Goal: Task Accomplishment & Management: Manage account settings

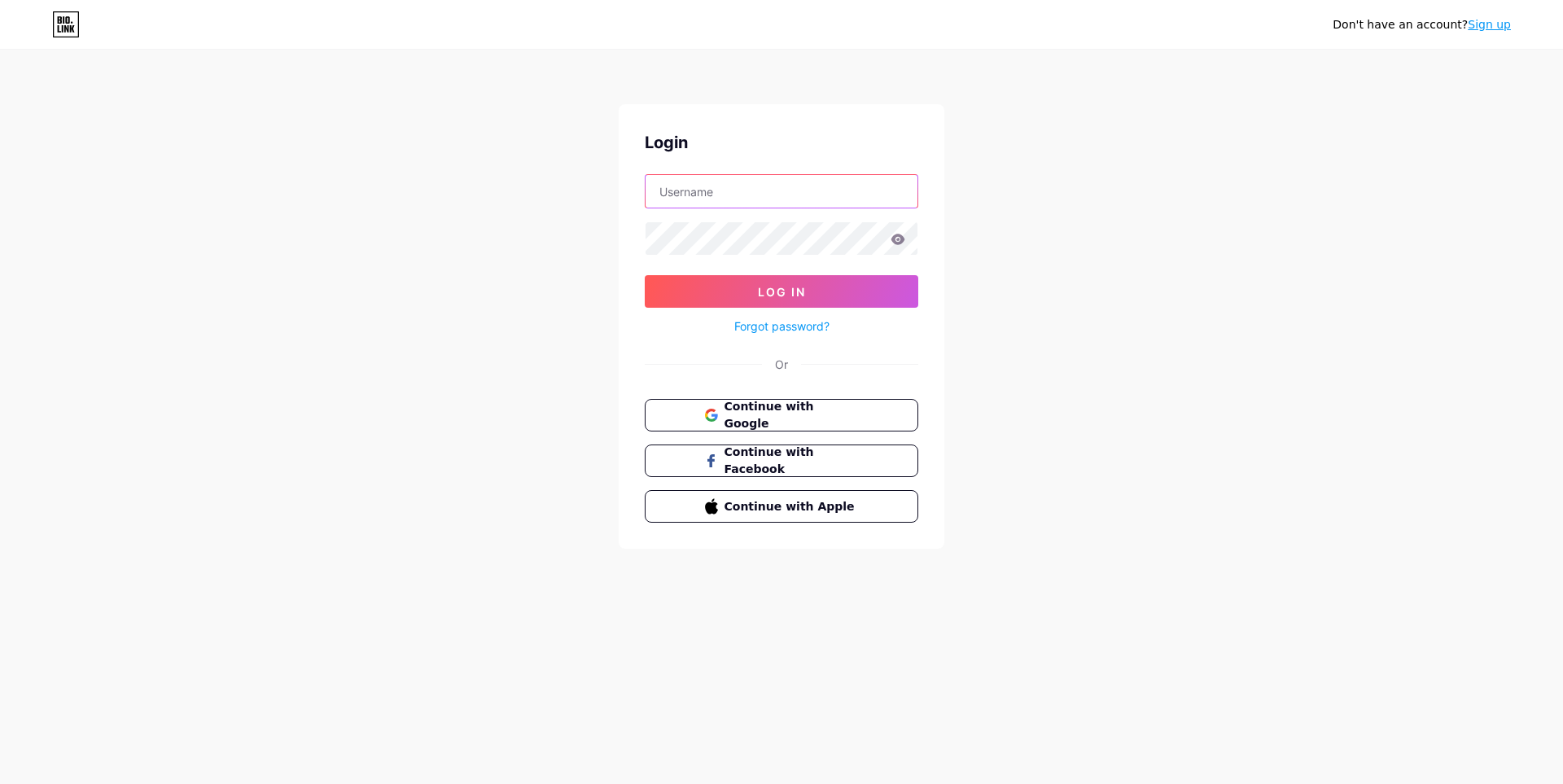
click at [742, 198] on input "text" at bounding box center [781, 191] width 272 height 33
paste input "[EMAIL_ADDRESS][DOMAIN_NAME]"
type input "[EMAIL_ADDRESS][DOMAIN_NAME]"
click at [766, 287] on span "Log In" at bounding box center [782, 292] width 48 height 14
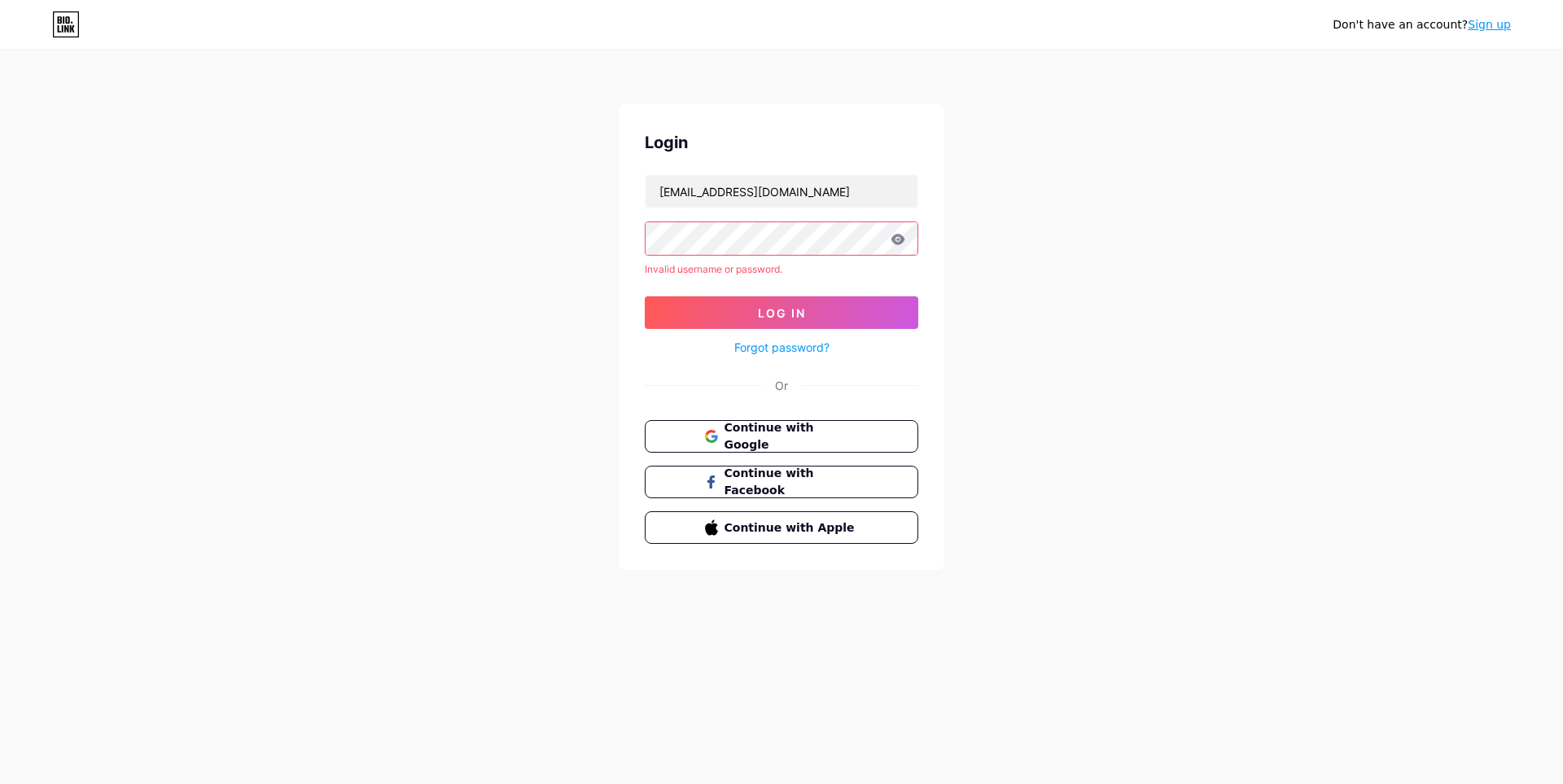
click at [899, 239] on icon at bounding box center [898, 239] width 14 height 11
click at [897, 242] on icon at bounding box center [898, 239] width 14 height 11
click at [1064, 357] on div "Don't have an account? Sign up Login [EMAIL_ADDRESS][DOMAIN_NAME] Invalid usern…" at bounding box center [782, 311] width 1563 height 622
click at [1043, 343] on div "Don't have an account? Sign up Login [EMAIL_ADDRESS][DOMAIN_NAME] Invalid usern…" at bounding box center [782, 311] width 1563 height 622
click at [644, 234] on div at bounding box center [781, 238] width 273 height 35
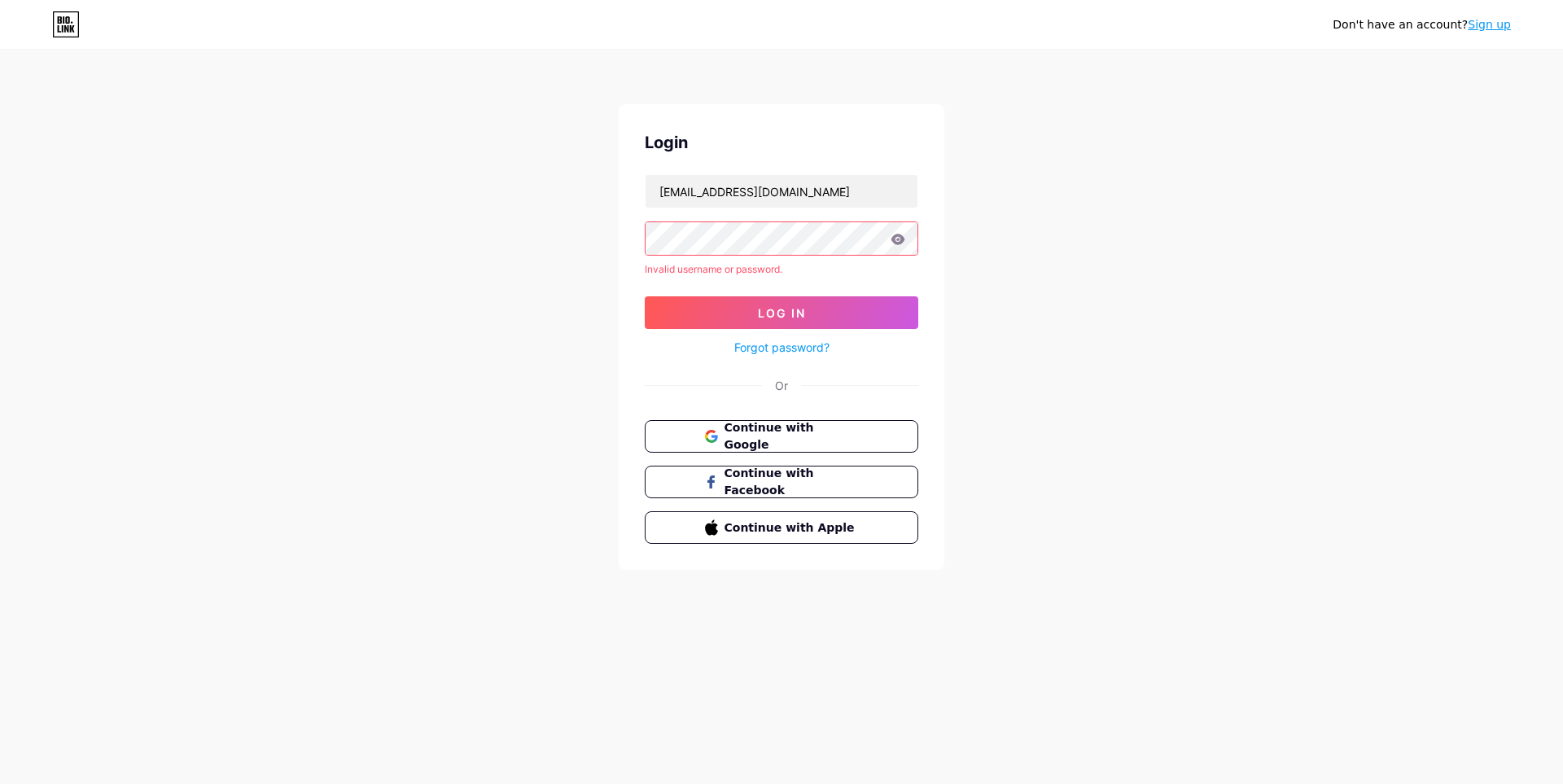
click at [797, 317] on span "Log In" at bounding box center [782, 313] width 48 height 14
click at [858, 314] on button "Log In" at bounding box center [781, 312] width 273 height 33
click at [810, 426] on button "Continue with Google" at bounding box center [782, 437] width 278 height 34
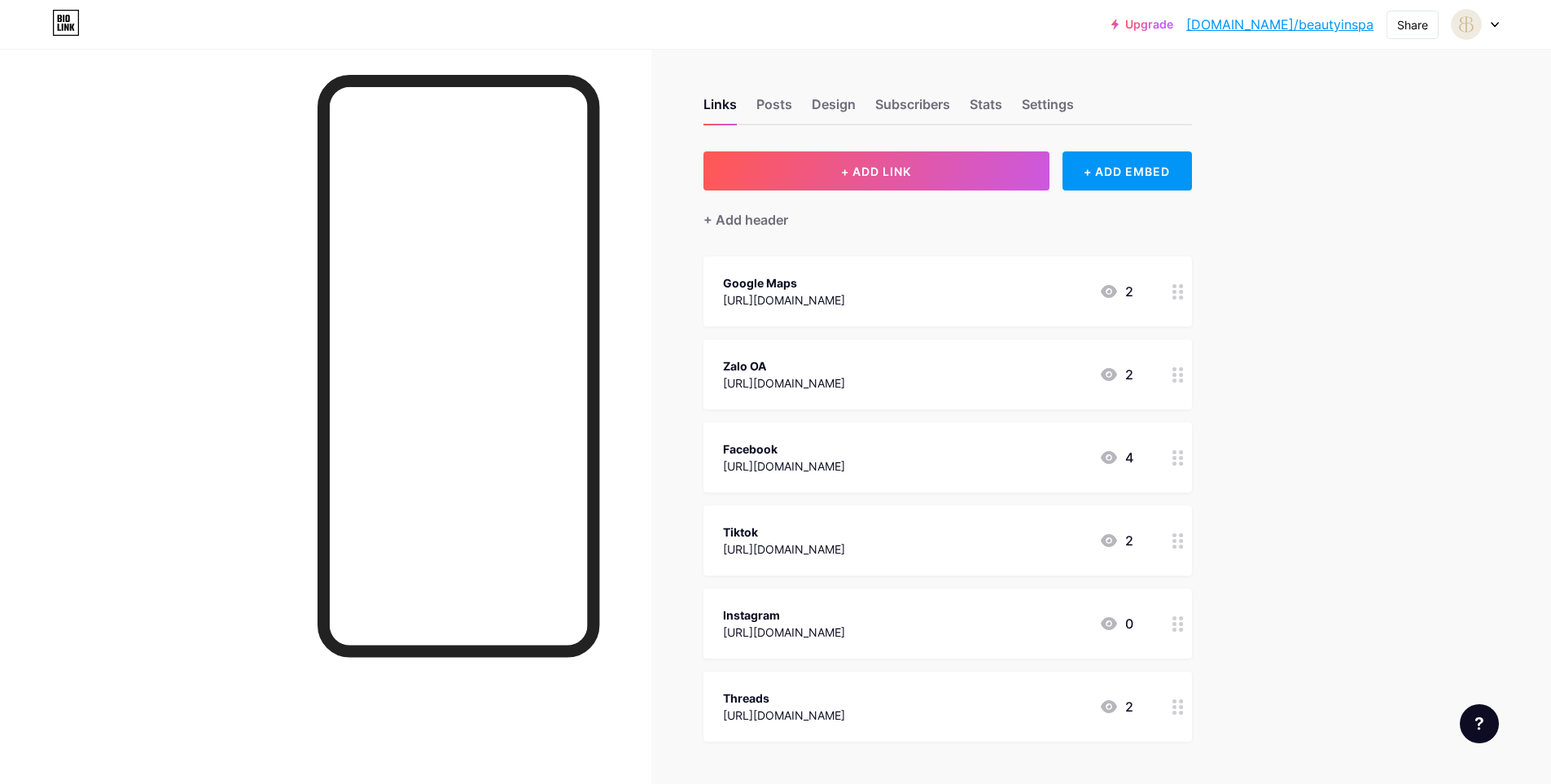
click at [1177, 291] on circle at bounding box center [1174, 291] width 4 height 4
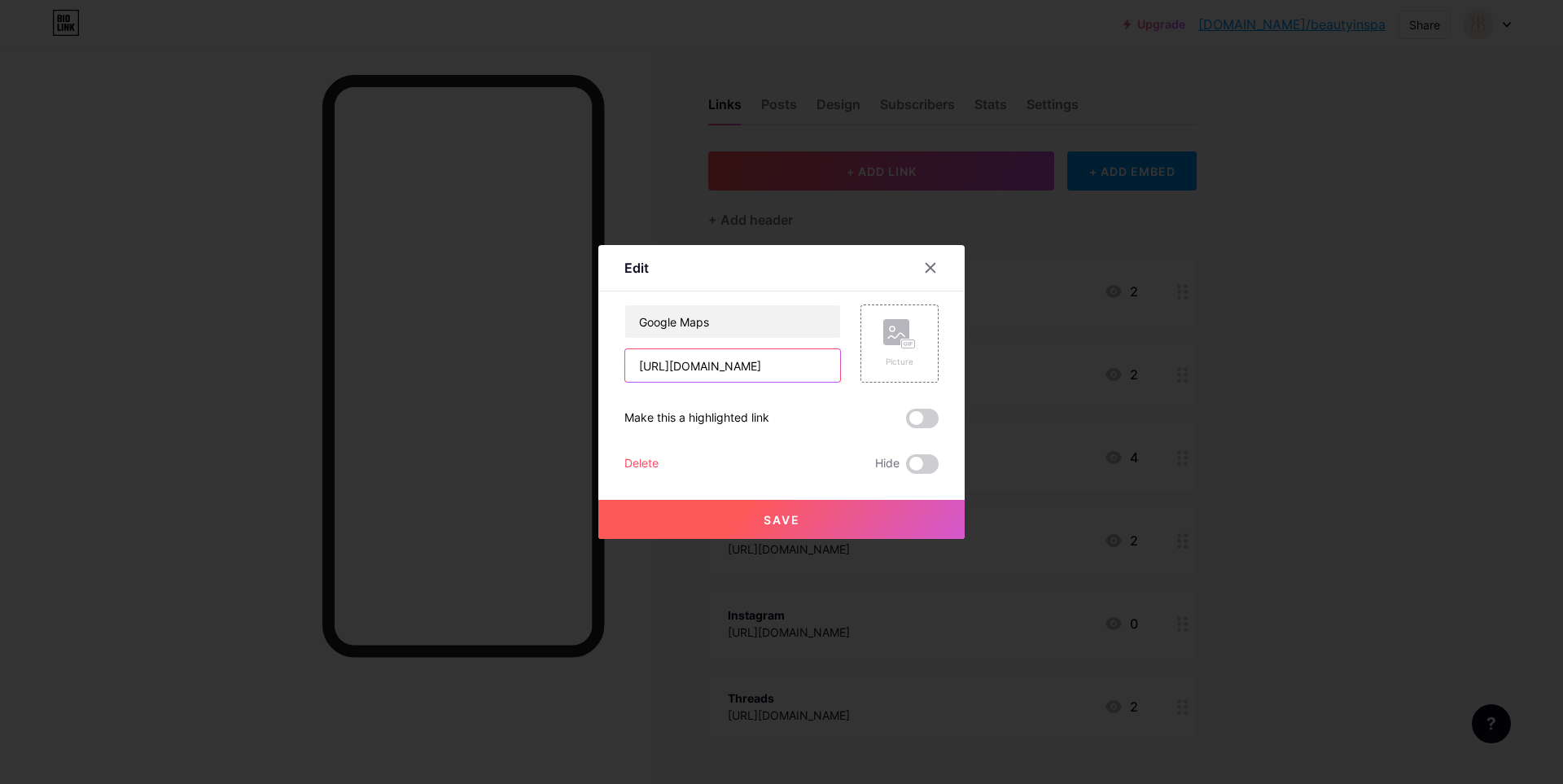
click at [805, 372] on input "https://maps.app.goo.gl/3WFS7459A5Fgc59n9" at bounding box center [732, 365] width 215 height 33
drag, startPoint x: 633, startPoint y: 364, endPoint x: 964, endPoint y: 364, distance: 331.0
click at [964, 364] on div "Edit Content YouTube Play YouTube video without leaving your page. ADD Vimeo Pl…" at bounding box center [782, 392] width 366 height 294
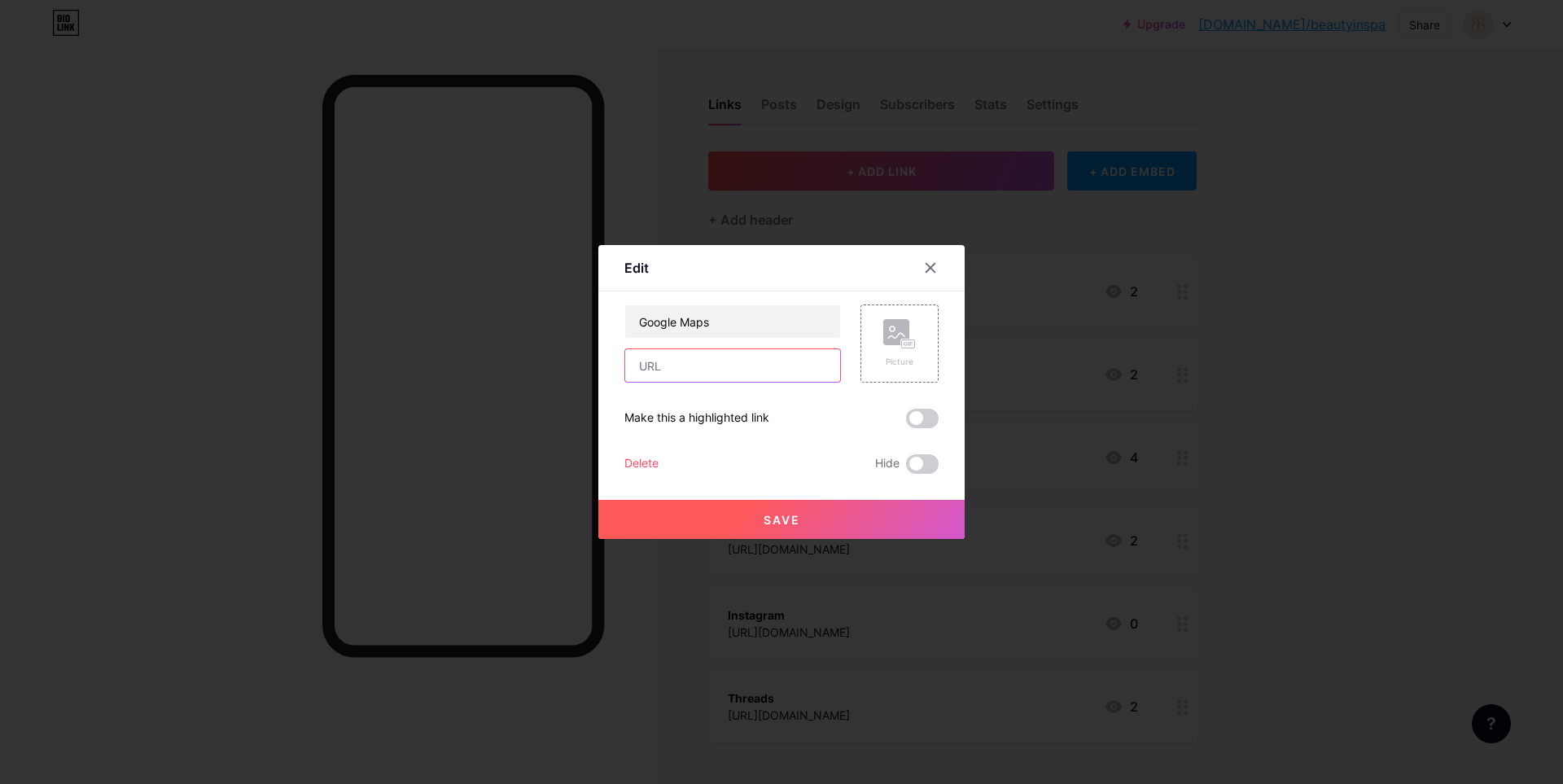
paste input "https://www.google.com/maps/place/92a+Tr%E1%BA%A7n+Qu%E1%BB%91c+To%E1%BA%A3n,+P…"
type input "https://www.google.com/maps/place/92a+Tr%E1%BA%A7n+Qu%E1%BB%91c+To%E1%BA%A3n,+P…"
click at [765, 521] on span "Save" at bounding box center [782, 519] width 36 height 14
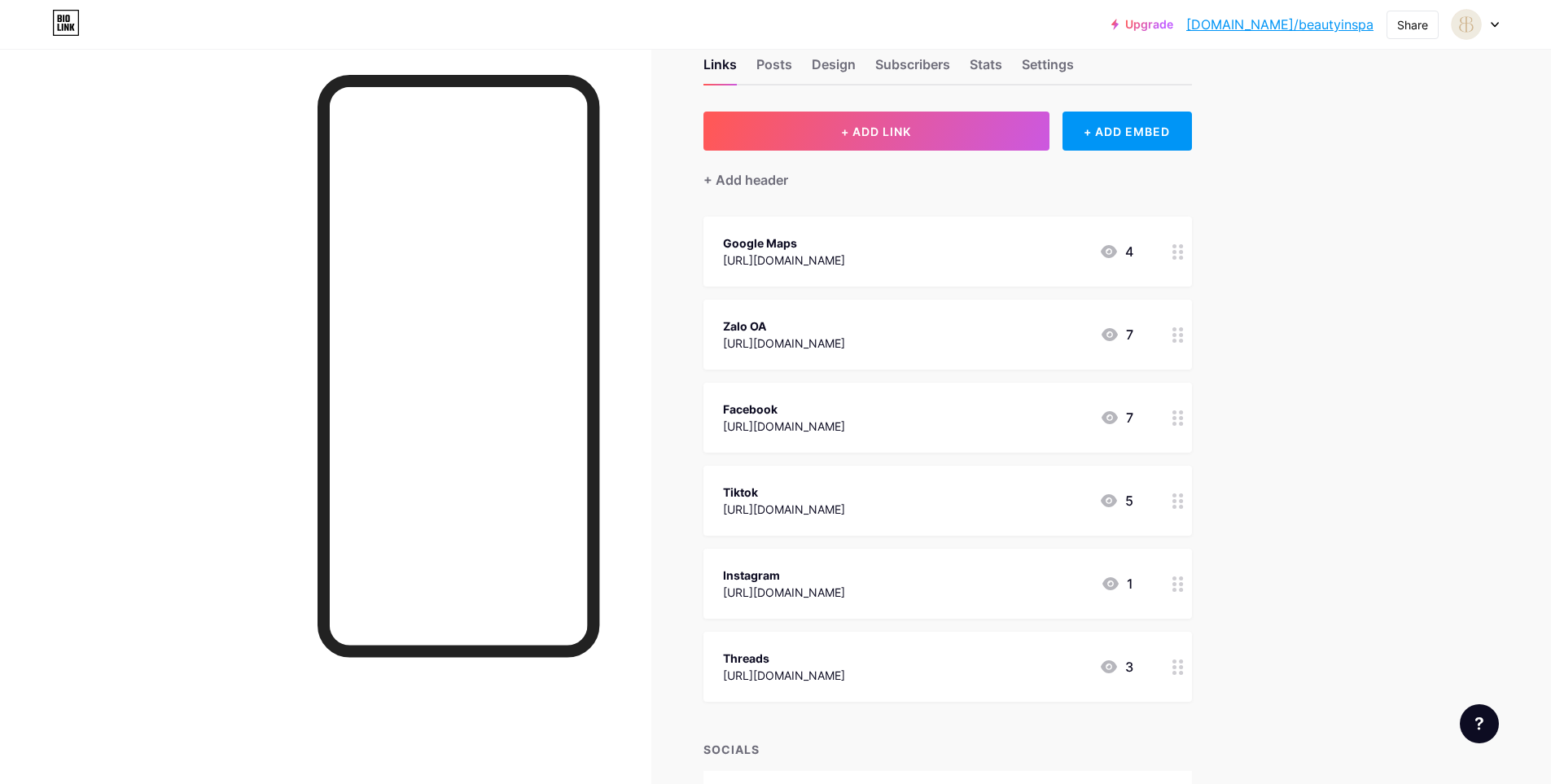
scroll to position [0, 0]
